Goal: Information Seeking & Learning: Learn about a topic

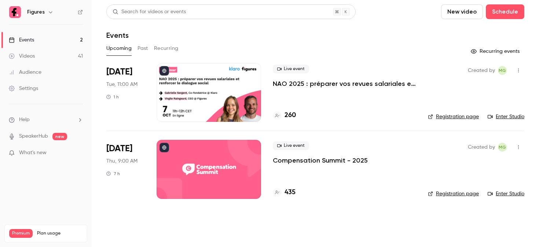
click at [43, 55] on link "Videos 41" at bounding box center [46, 56] width 92 height 16
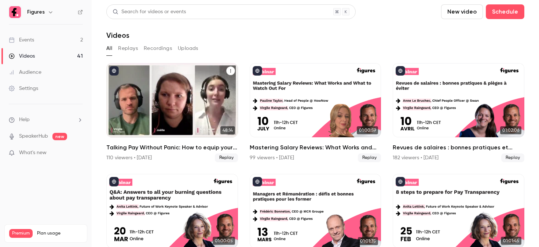
click at [171, 91] on div "Talking Pay Without Panic: How to equip your managers for the transparency shift" at bounding box center [172, 100] width 132 height 74
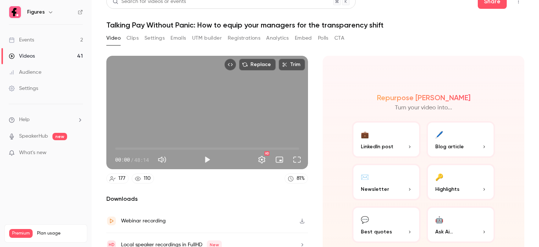
scroll to position [11, 0]
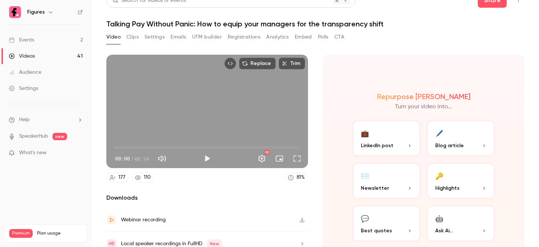
click at [231, 38] on button "Registrations" at bounding box center [244, 37] width 33 height 12
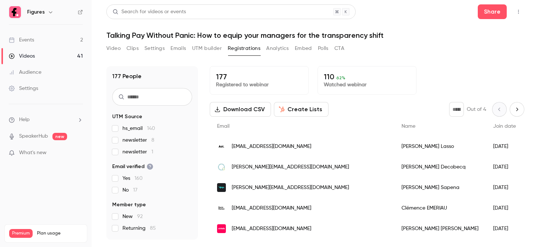
click at [133, 47] on button "Clips" at bounding box center [132, 49] width 12 height 12
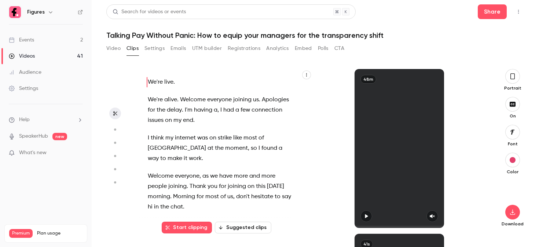
click at [149, 49] on button "Settings" at bounding box center [154, 49] width 20 height 12
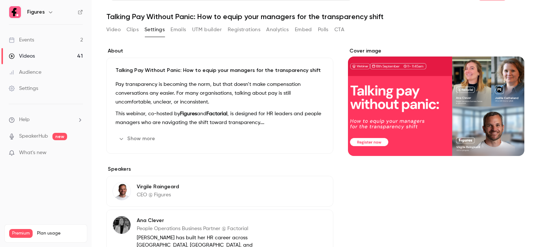
scroll to position [27, 0]
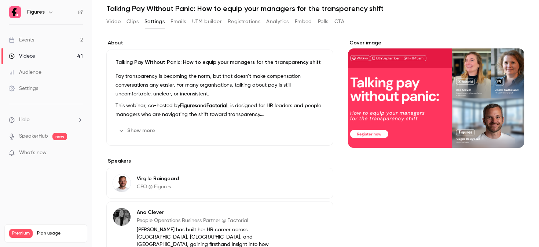
click at [143, 130] on button "Show more" at bounding box center [137, 131] width 44 height 12
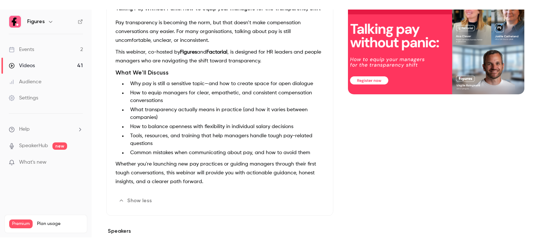
scroll to position [0, 0]
